Goal: Information Seeking & Learning: Check status

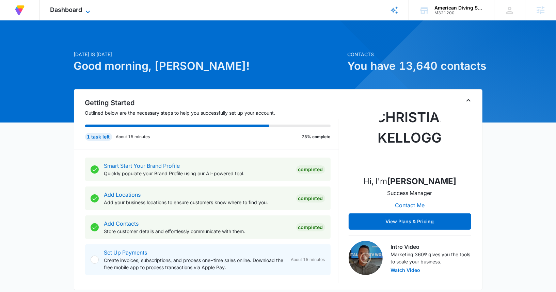
click at [76, 12] on span "Dashboard" at bounding box center [66, 9] width 32 height 7
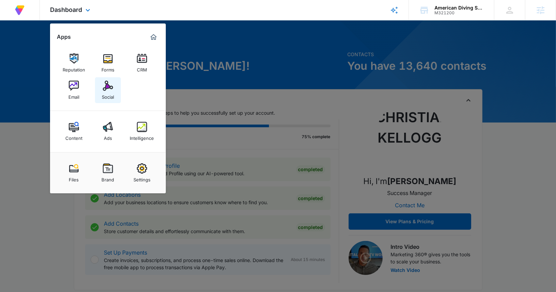
click at [108, 87] on img at bounding box center [108, 86] width 10 height 10
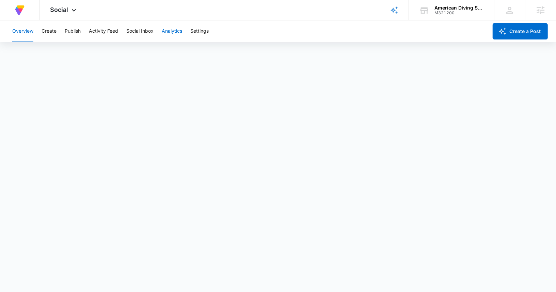
click at [172, 32] on button "Analytics" at bounding box center [172, 31] width 20 height 22
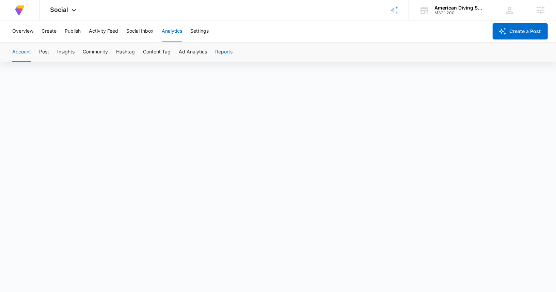
click at [232, 56] on button "Reports" at bounding box center [223, 52] width 17 height 19
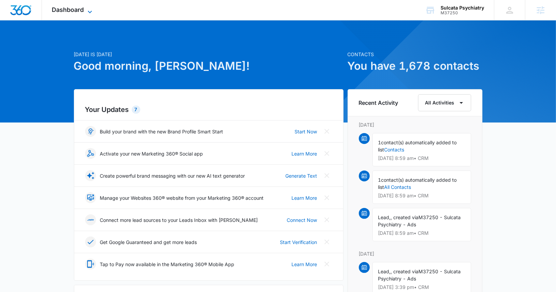
click at [53, 8] on span "Dashboard" at bounding box center [68, 9] width 32 height 7
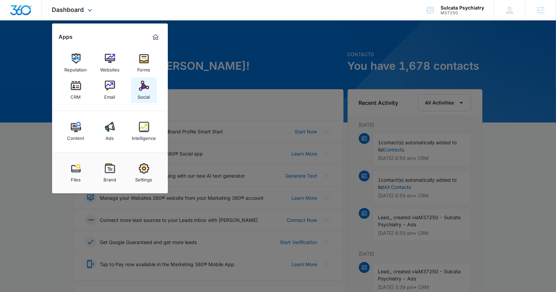
click at [135, 91] on link "Social" at bounding box center [144, 90] width 26 height 26
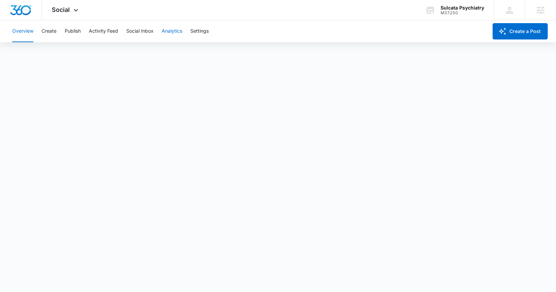
click at [171, 35] on button "Analytics" at bounding box center [172, 31] width 20 height 22
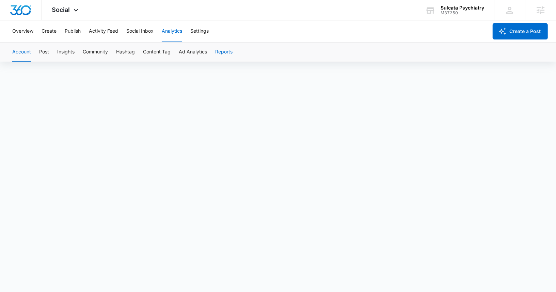
click at [227, 55] on button "Reports" at bounding box center [223, 52] width 17 height 19
